Goal: Complete application form

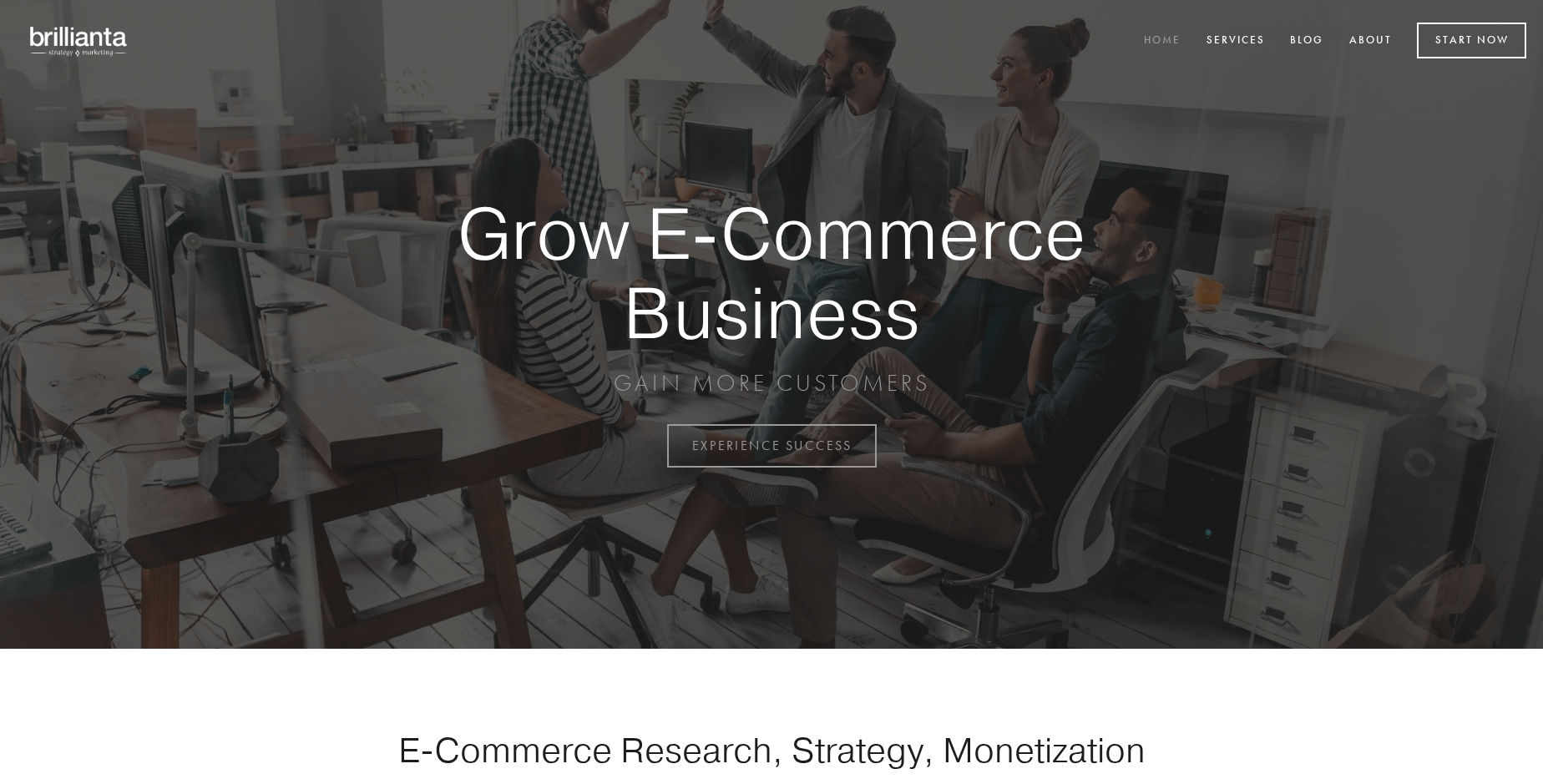
scroll to position [4376, 0]
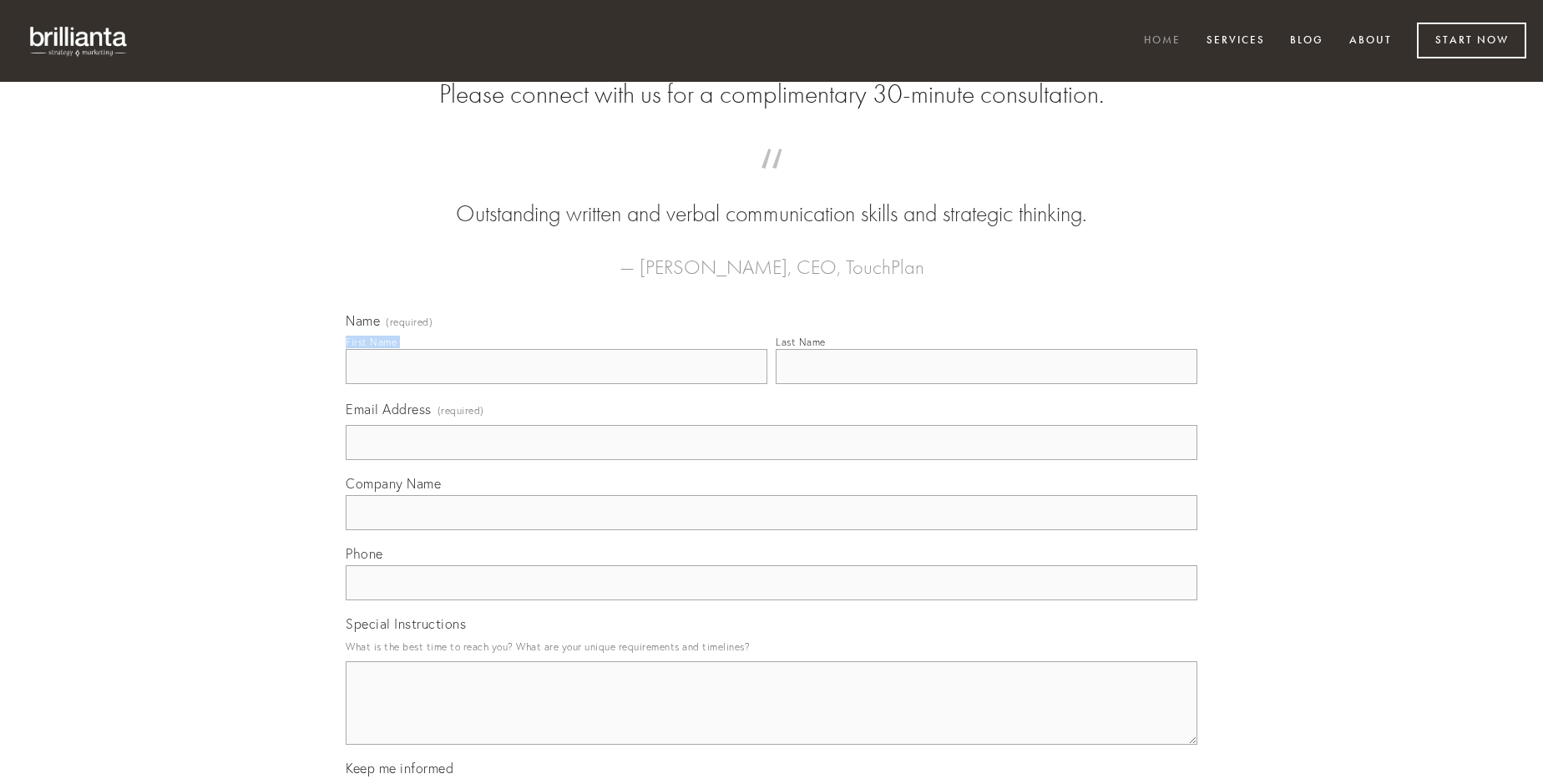
type input "[PERSON_NAME]"
click at [986, 384] on input "Last Name" at bounding box center [986, 367] width 422 height 35
type input "[PERSON_NAME]"
click at [772, 460] on input "Email Address (required)" at bounding box center [771, 443] width 852 height 35
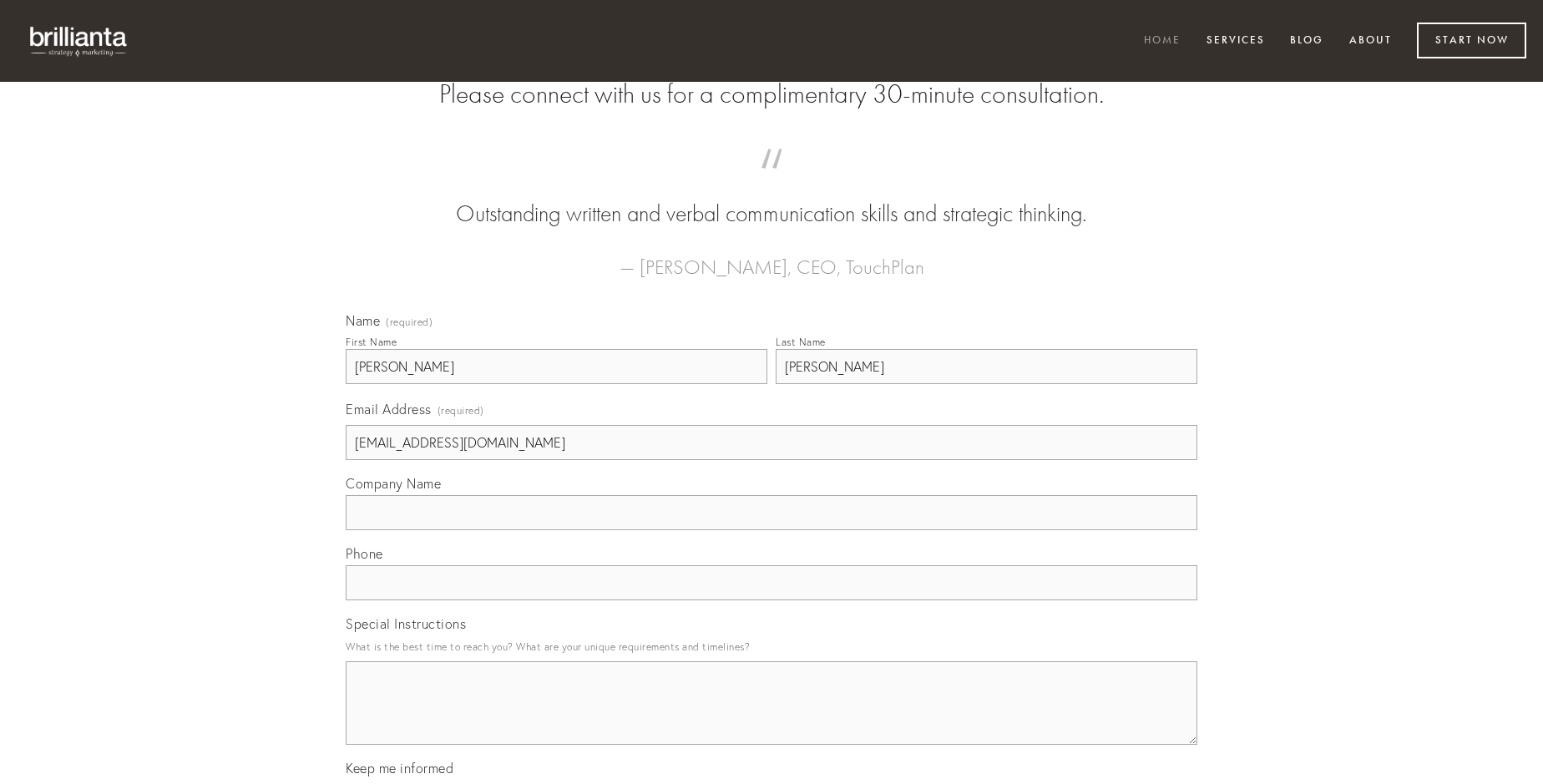
type input "[EMAIL_ADDRESS][DOMAIN_NAME]"
click at [772, 530] on input "Company Name" at bounding box center [771, 513] width 852 height 35
type input "accusator"
click at [772, 600] on input "text" at bounding box center [771, 583] width 852 height 35
click at [772, 718] on textarea "Special Instructions" at bounding box center [771, 703] width 852 height 83
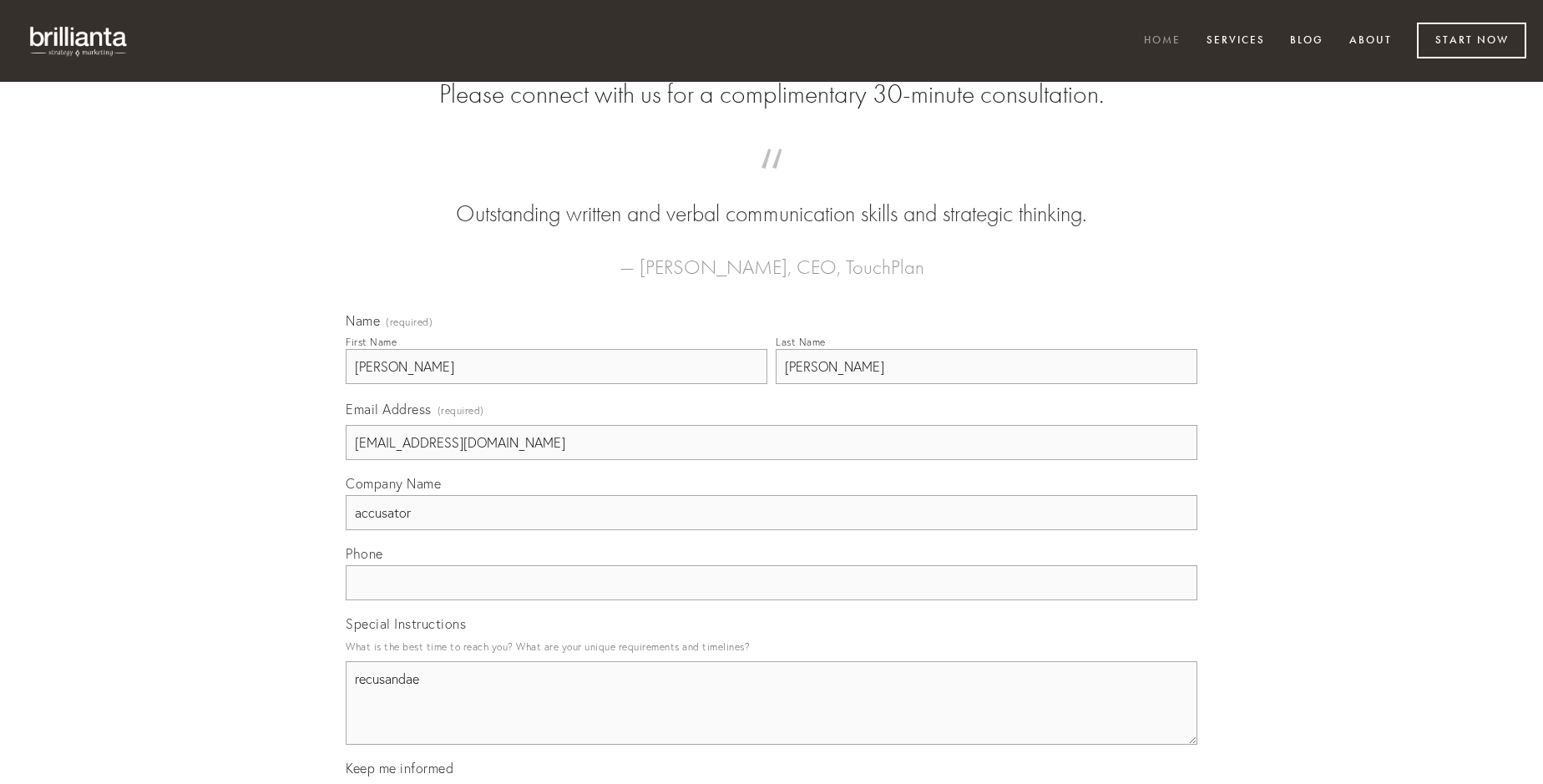
type textarea "recusandae"
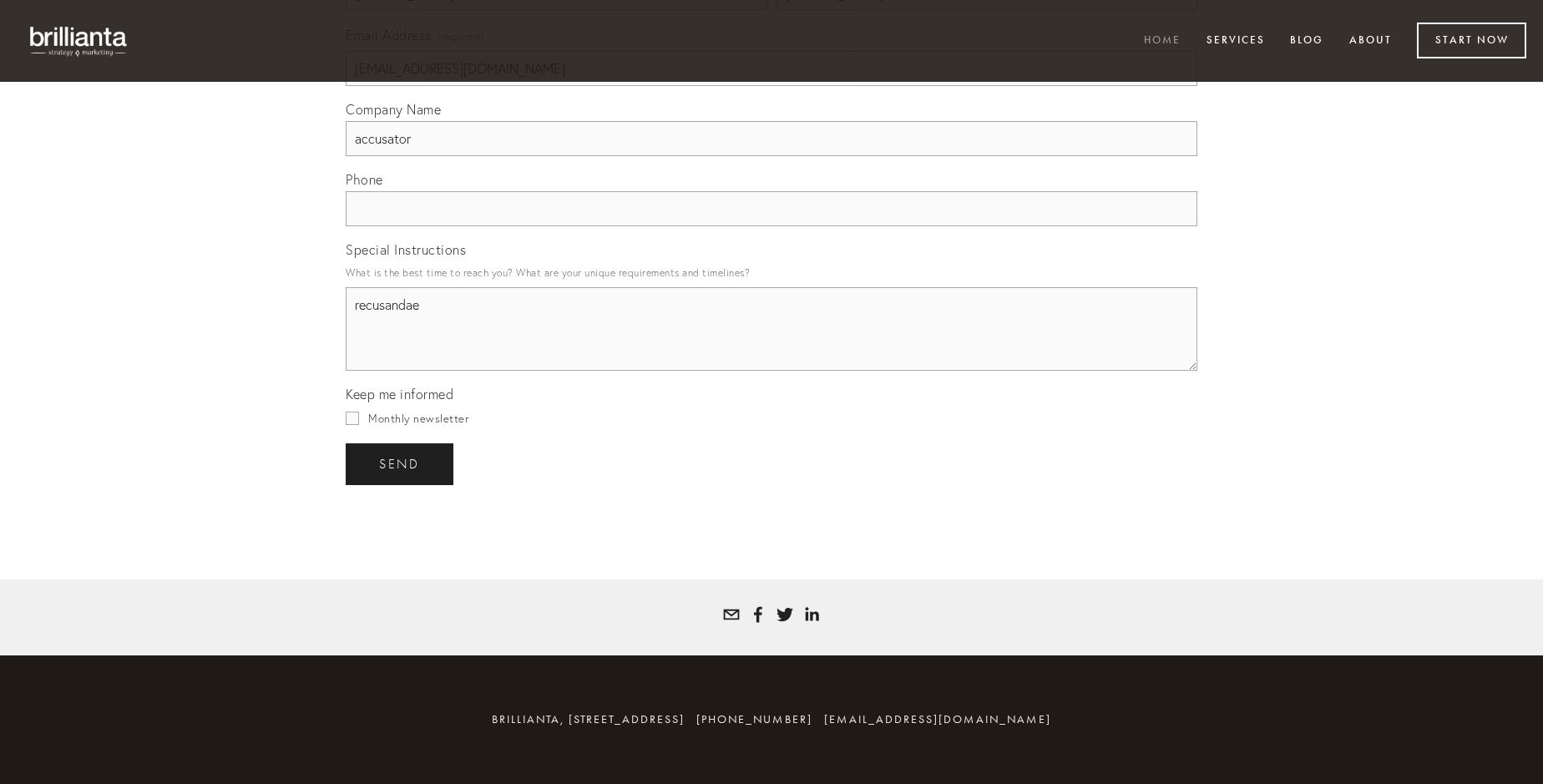
click at [401, 464] on span "send" at bounding box center [399, 464] width 41 height 15
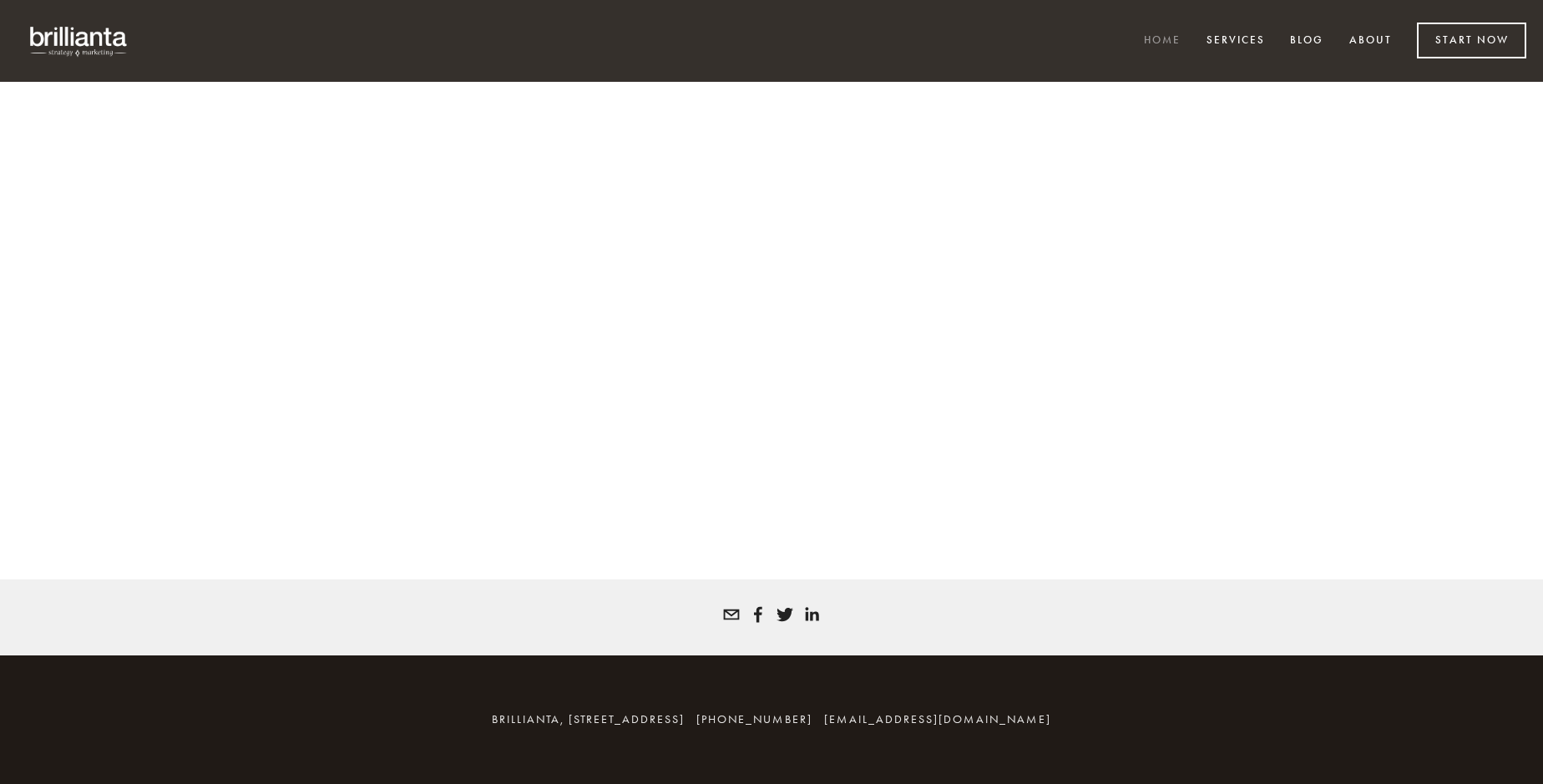
scroll to position [4354, 0]
